Goal: Find specific page/section: Find specific page/section

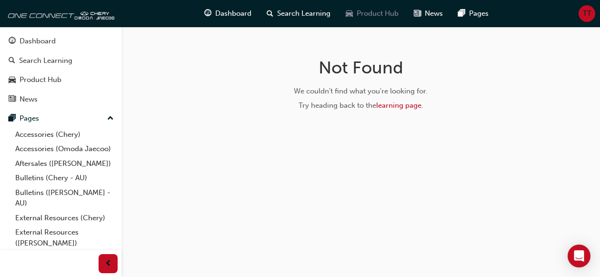
click at [373, 15] on span "Product Hub" at bounding box center [378, 13] width 42 height 11
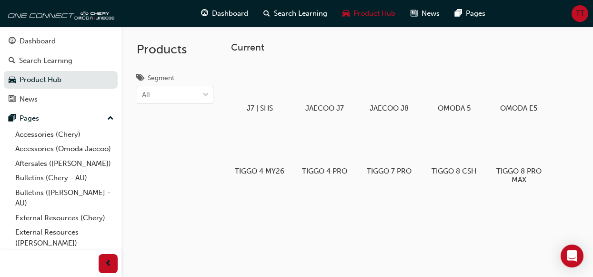
click at [576, 15] on span "TT" at bounding box center [580, 13] width 9 height 11
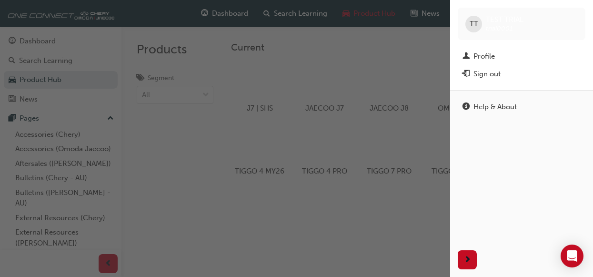
click at [479, 19] on div "TT" at bounding box center [473, 24] width 17 height 17
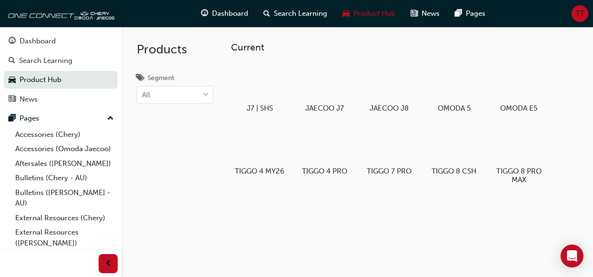
click at [580, 20] on div "TT" at bounding box center [580, 13] width 17 height 17
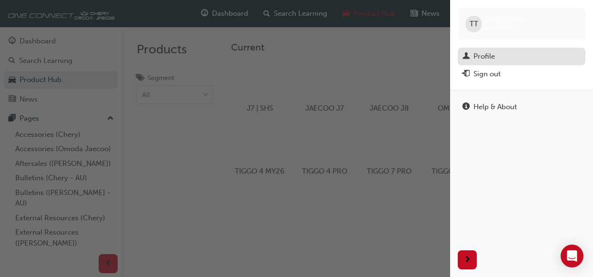
click at [500, 54] on div "Profile" at bounding box center [522, 56] width 118 height 12
